Goal: Transaction & Acquisition: Purchase product/service

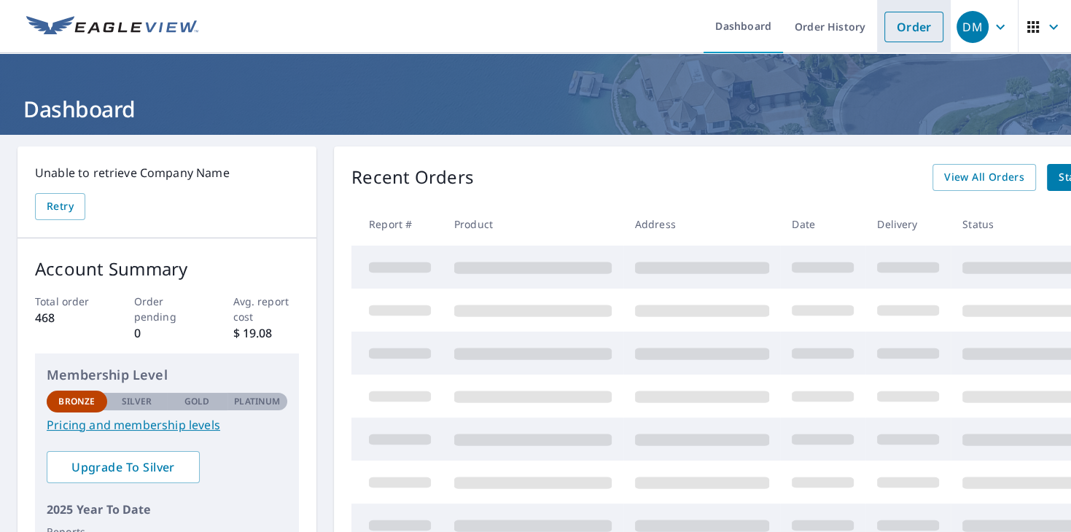
click at [929, 26] on link "Order" at bounding box center [913, 27] width 59 height 31
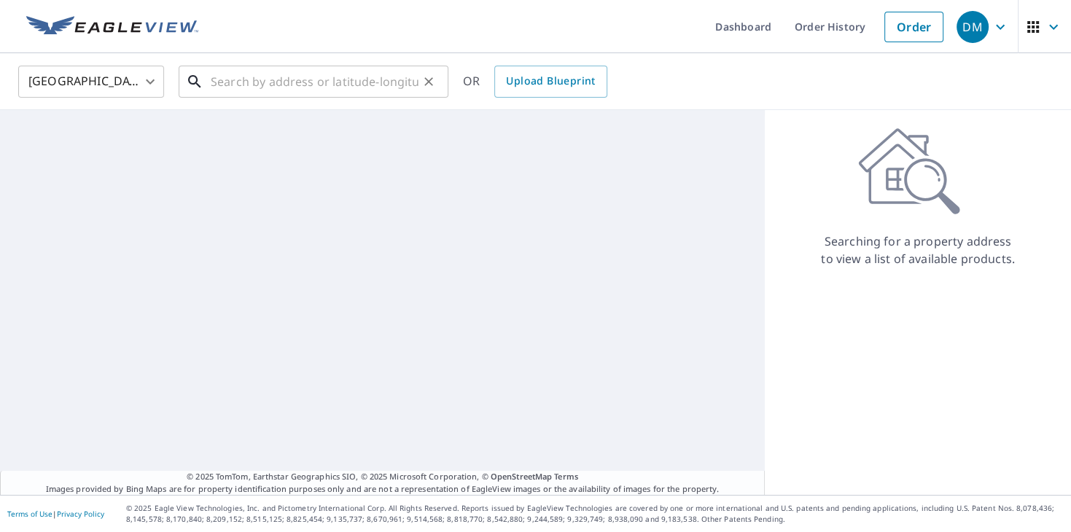
click at [279, 77] on input "text" at bounding box center [315, 81] width 208 height 41
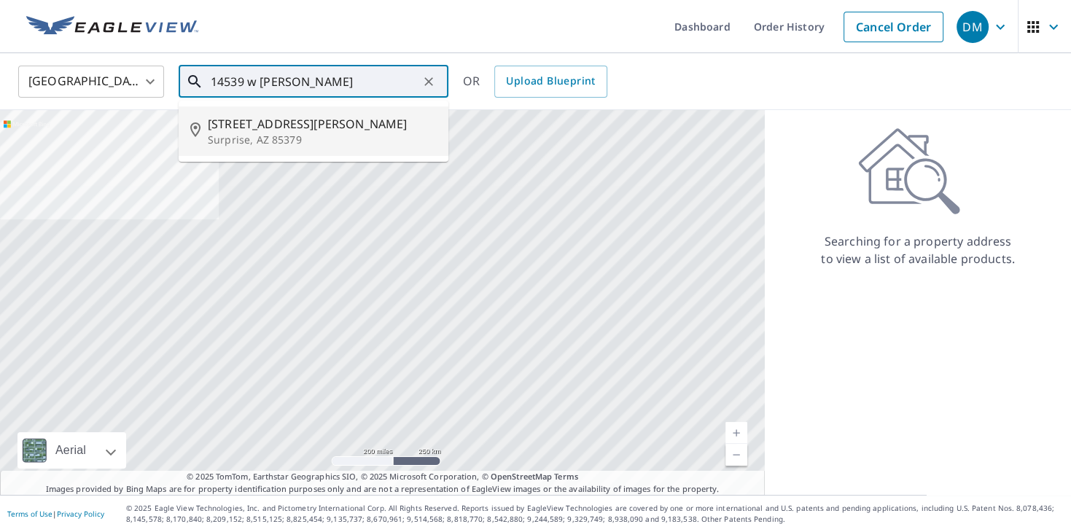
click at [338, 124] on span "[STREET_ADDRESS][PERSON_NAME]" at bounding box center [322, 123] width 229 height 17
type input "[STREET_ADDRESS][PERSON_NAME]"
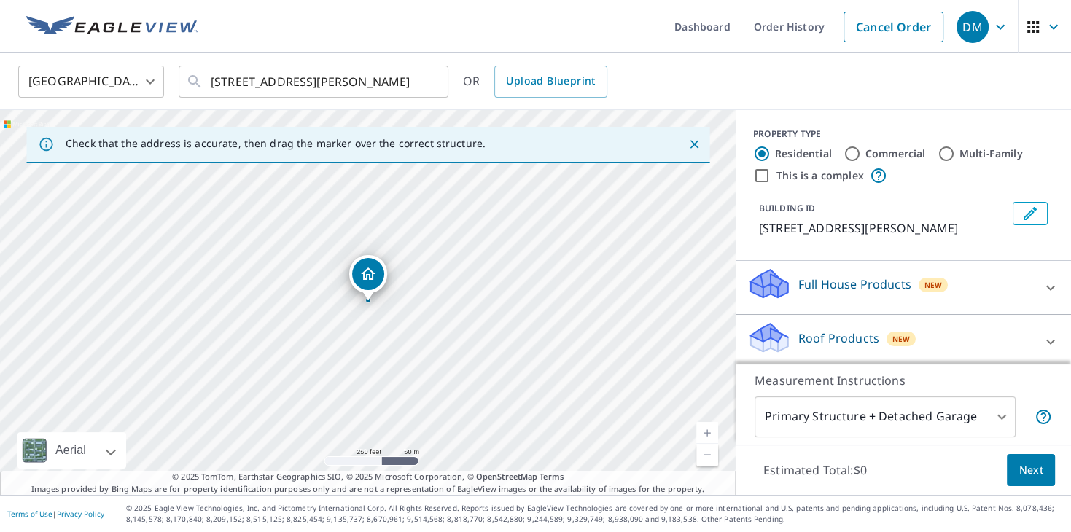
click at [711, 430] on link "Current Level 17, Zoom In" at bounding box center [707, 433] width 22 height 22
click at [711, 430] on link "Current Level 17.594612670754877, Zoom In" at bounding box center [707, 433] width 22 height 22
click at [711, 430] on link "Current Level 17.955695862393945, Zoom In Disabled" at bounding box center [707, 433] width 22 height 22
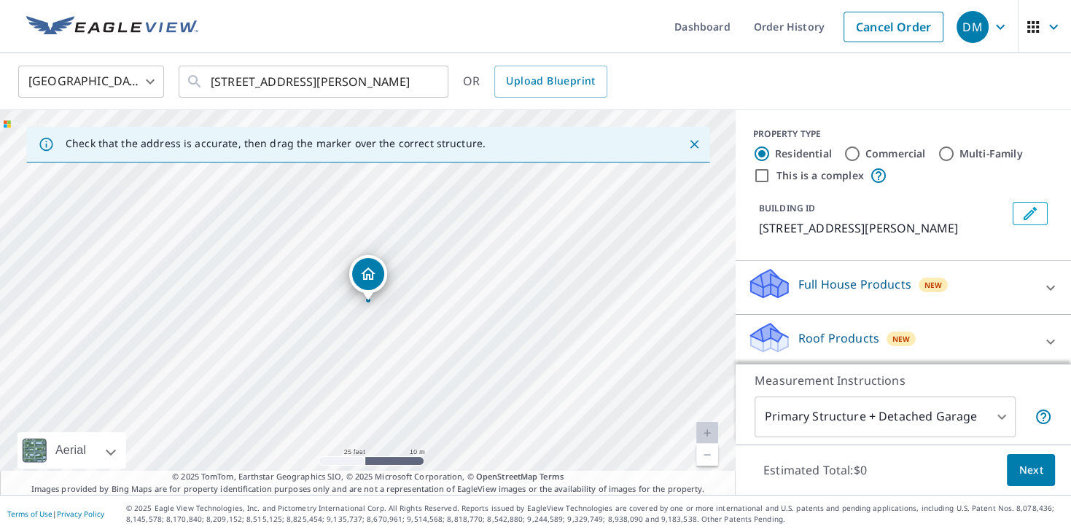
click at [711, 430] on link "Current Level 20, Zoom In Disabled" at bounding box center [707, 433] width 22 height 22
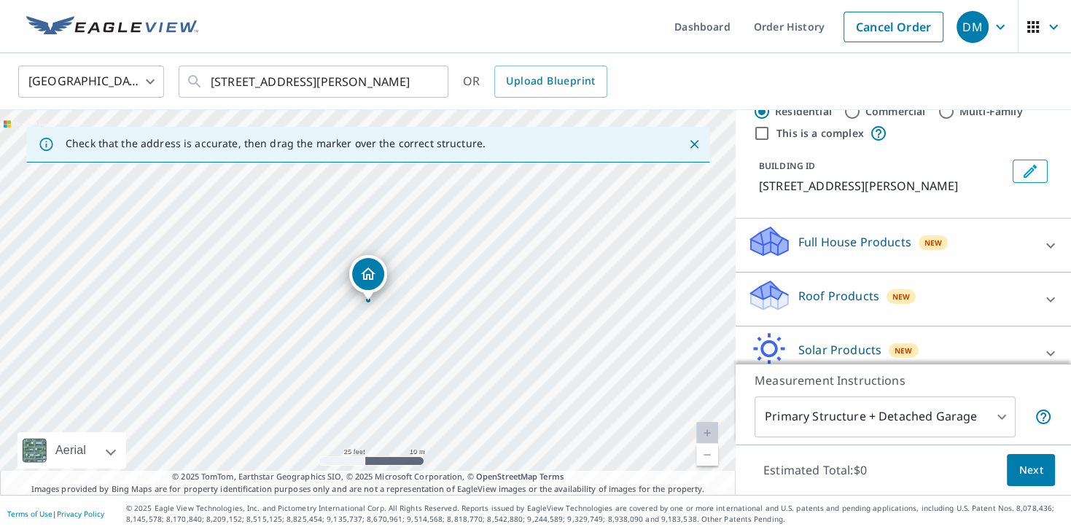
scroll to position [52, 0]
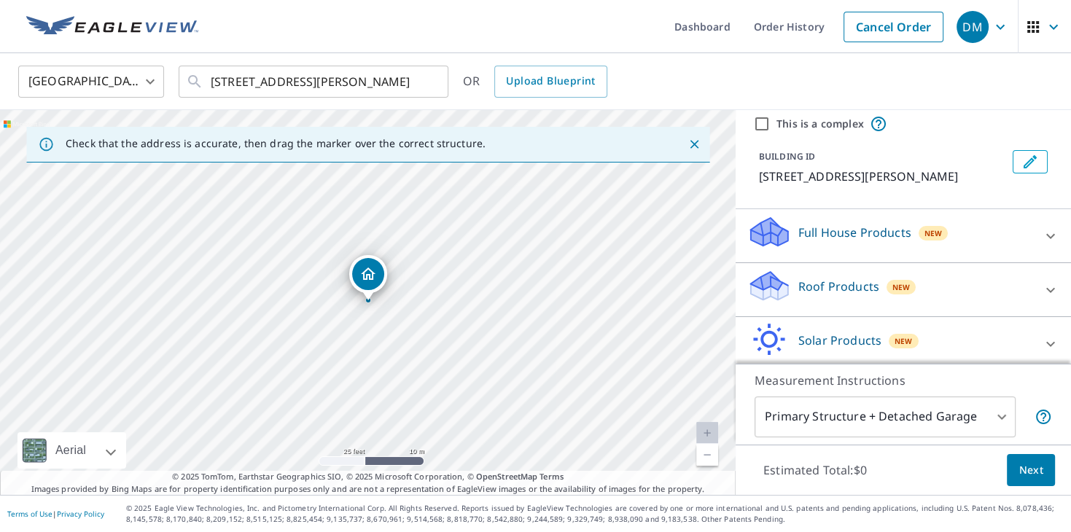
click at [850, 286] on p "Roof Products" at bounding box center [838, 286] width 81 height 17
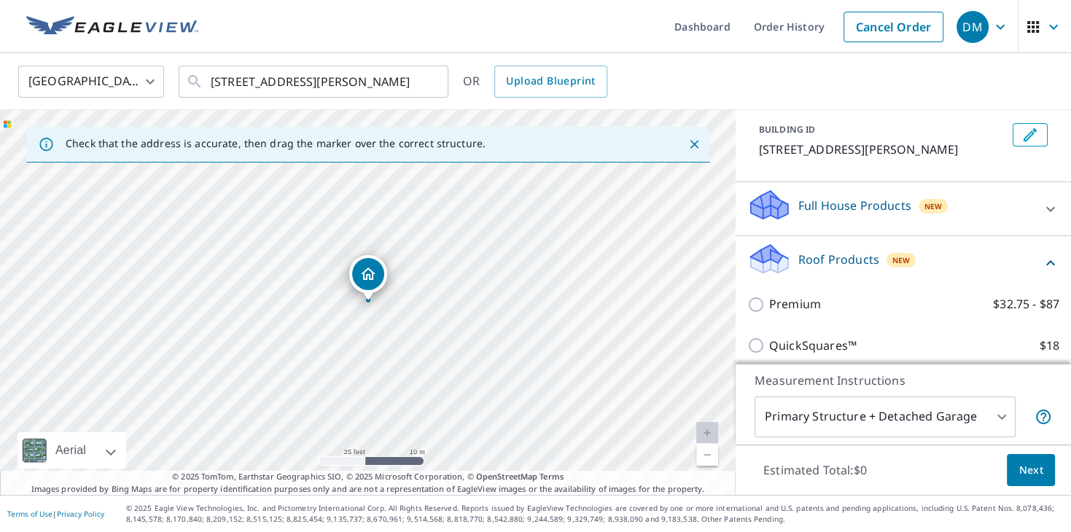
scroll to position [75, 0]
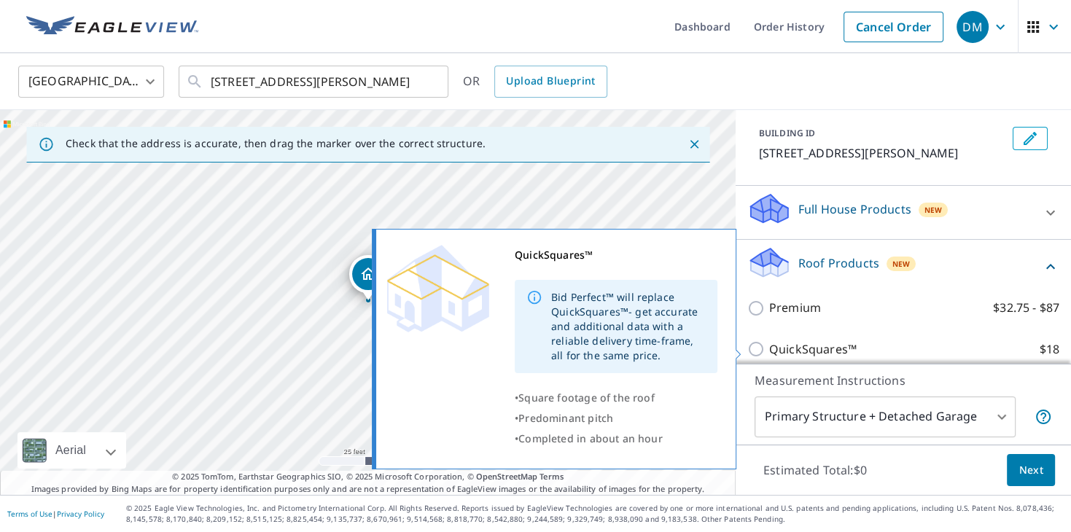
click at [751, 346] on input "QuickSquares™ $18" at bounding box center [758, 348] width 22 height 17
checkbox input "true"
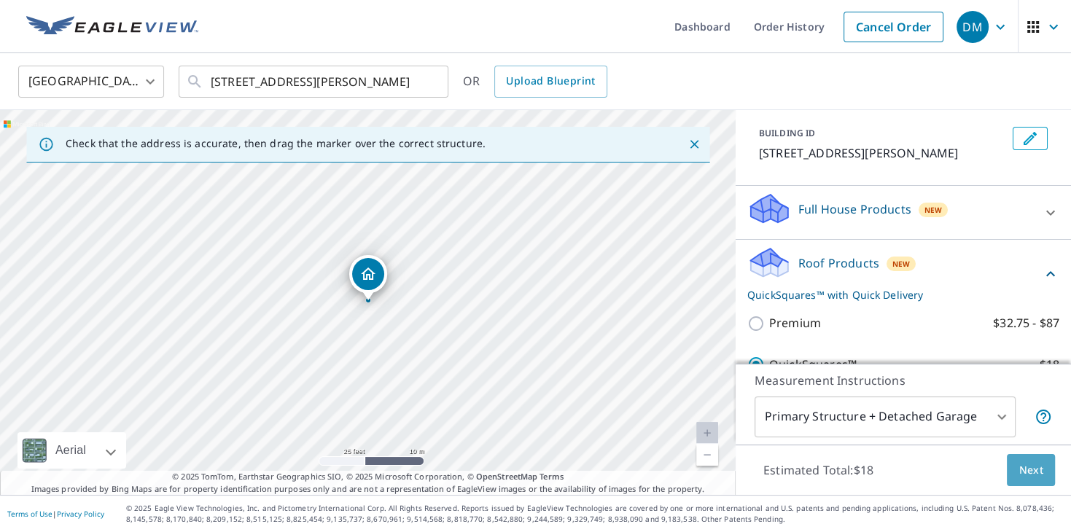
click at [1028, 481] on button "Next" at bounding box center [1031, 470] width 48 height 33
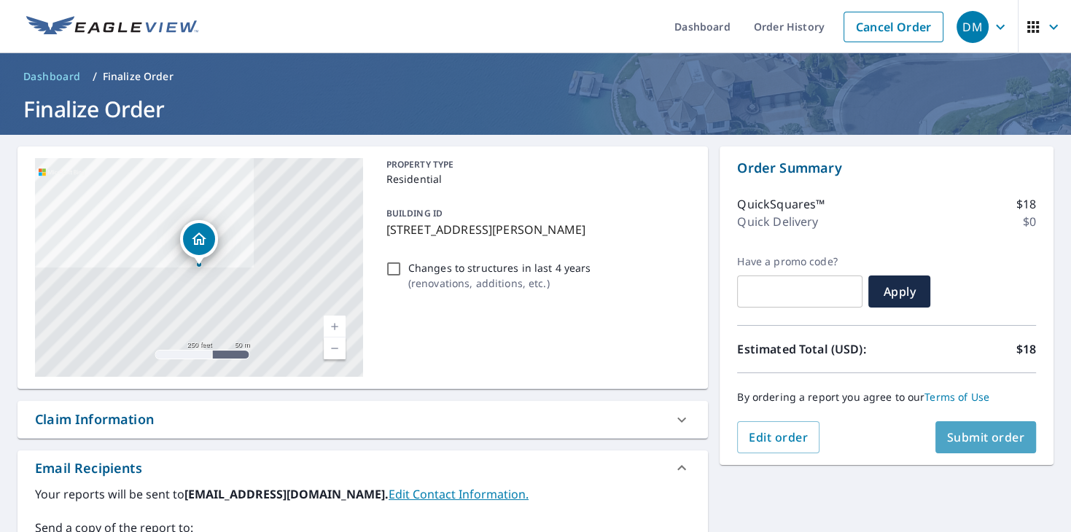
click at [970, 437] on span "Submit order" at bounding box center [986, 437] width 78 height 16
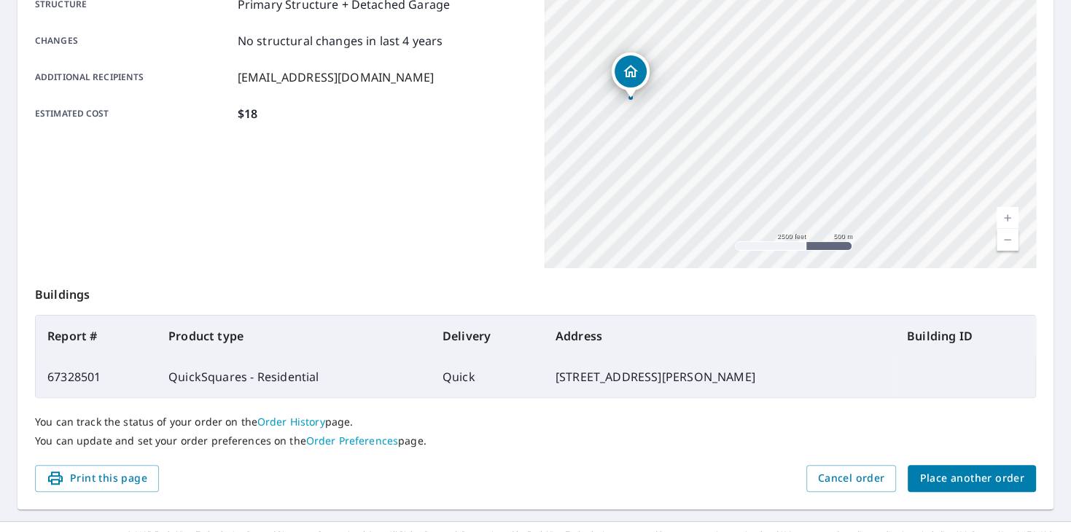
scroll to position [324, 0]
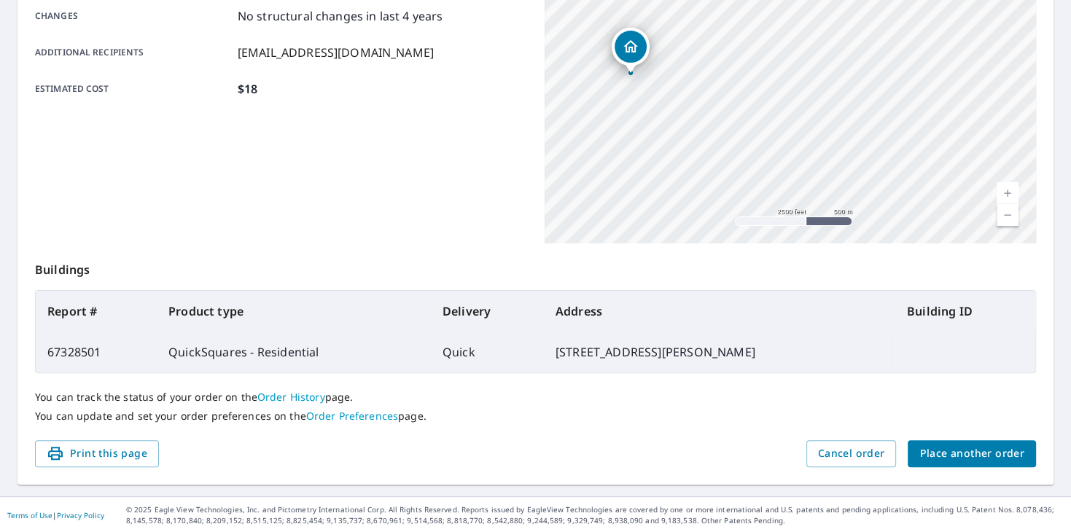
click at [1044, 44] on div "Order details Product type QuickSquares - Residential Delivery method Quick Del…" at bounding box center [535, 153] width 1036 height 663
